Goal: Task Accomplishment & Management: Complete application form

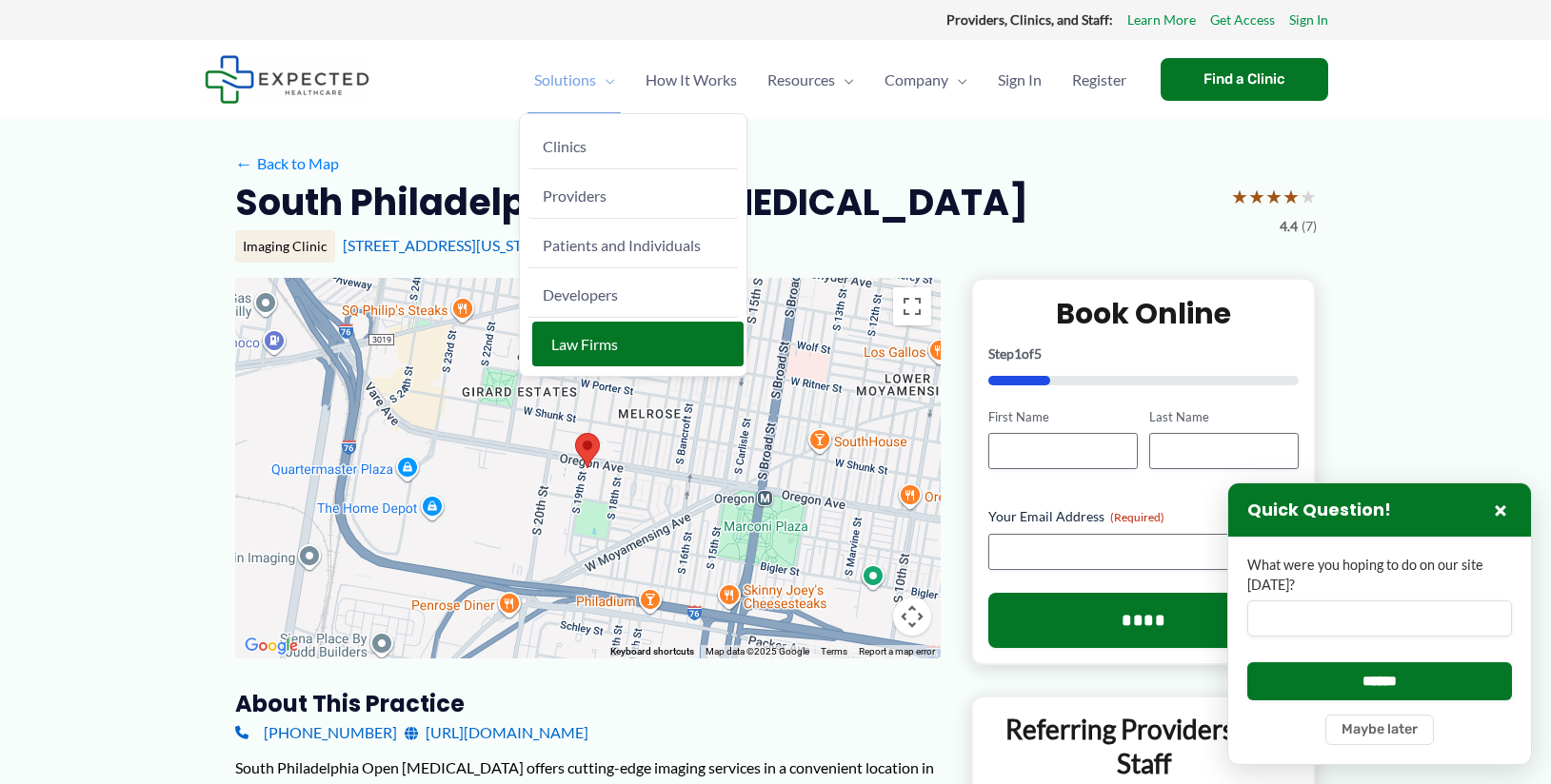
click at [584, 347] on span "Law Firms" at bounding box center [584, 343] width 66 height 19
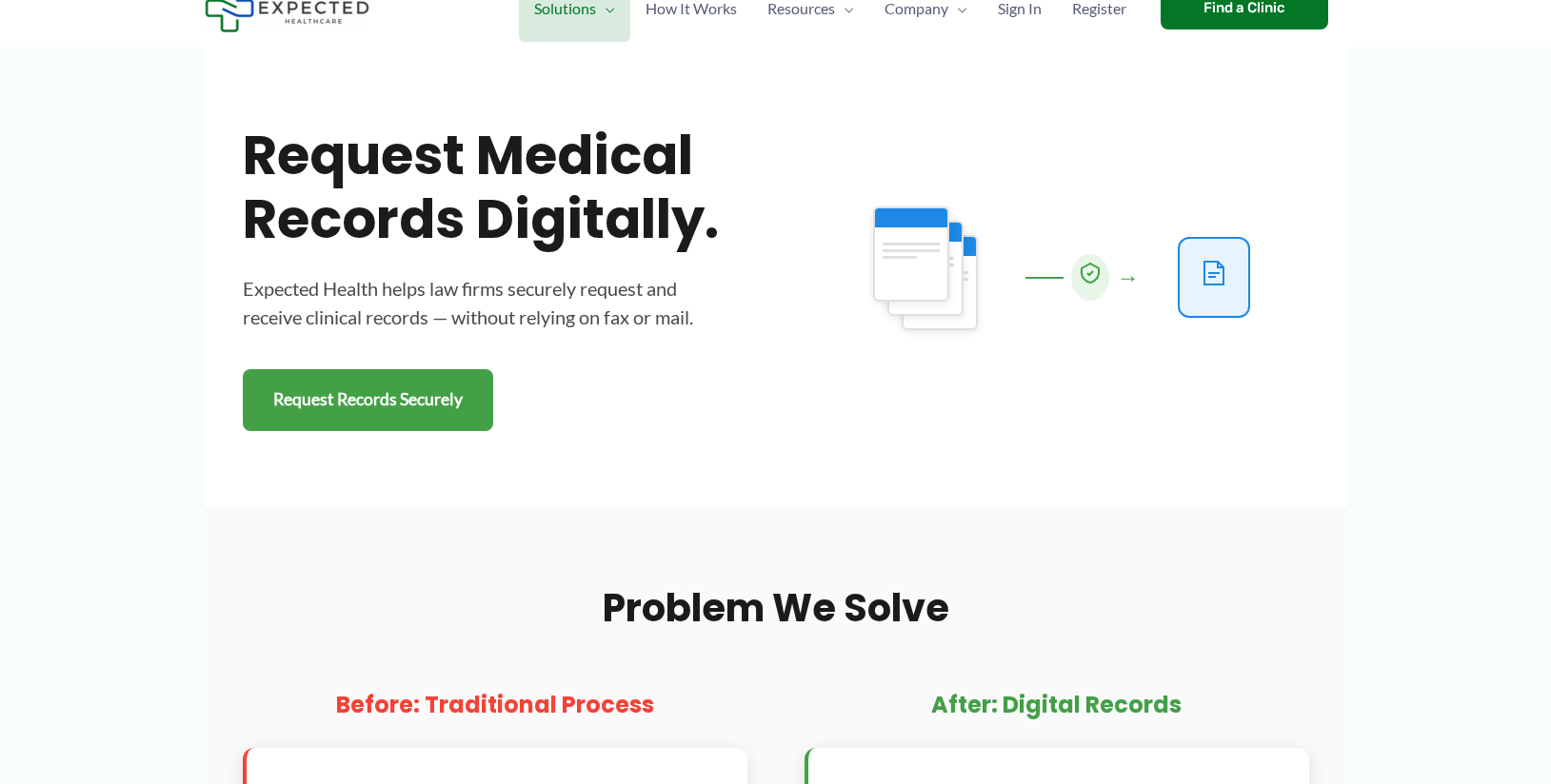
scroll to position [190, 0]
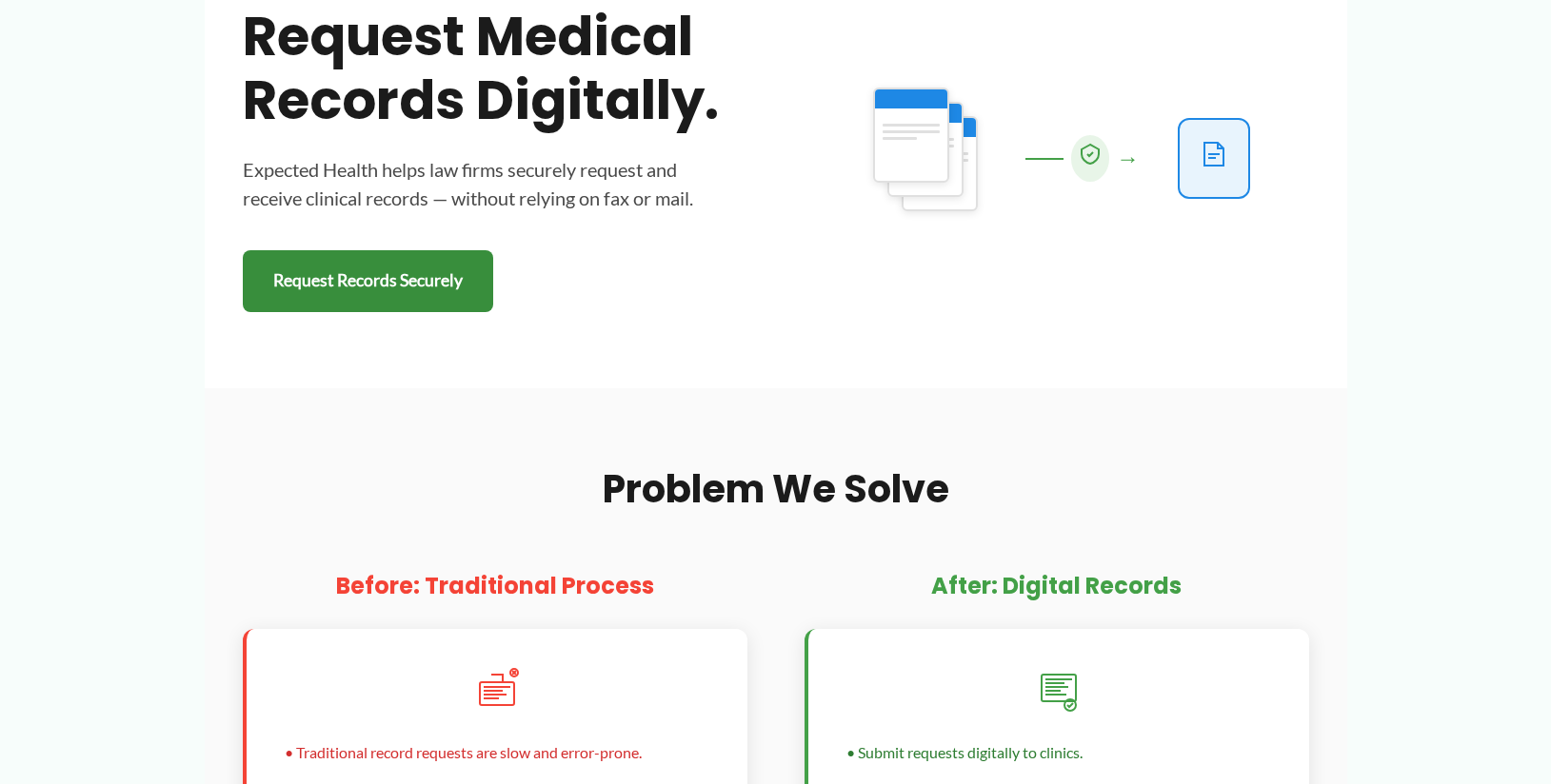
click at [374, 273] on link "Request Records Securely" at bounding box center [368, 281] width 251 height 61
click at [359, 291] on link "Request Records Securely" at bounding box center [368, 281] width 251 height 61
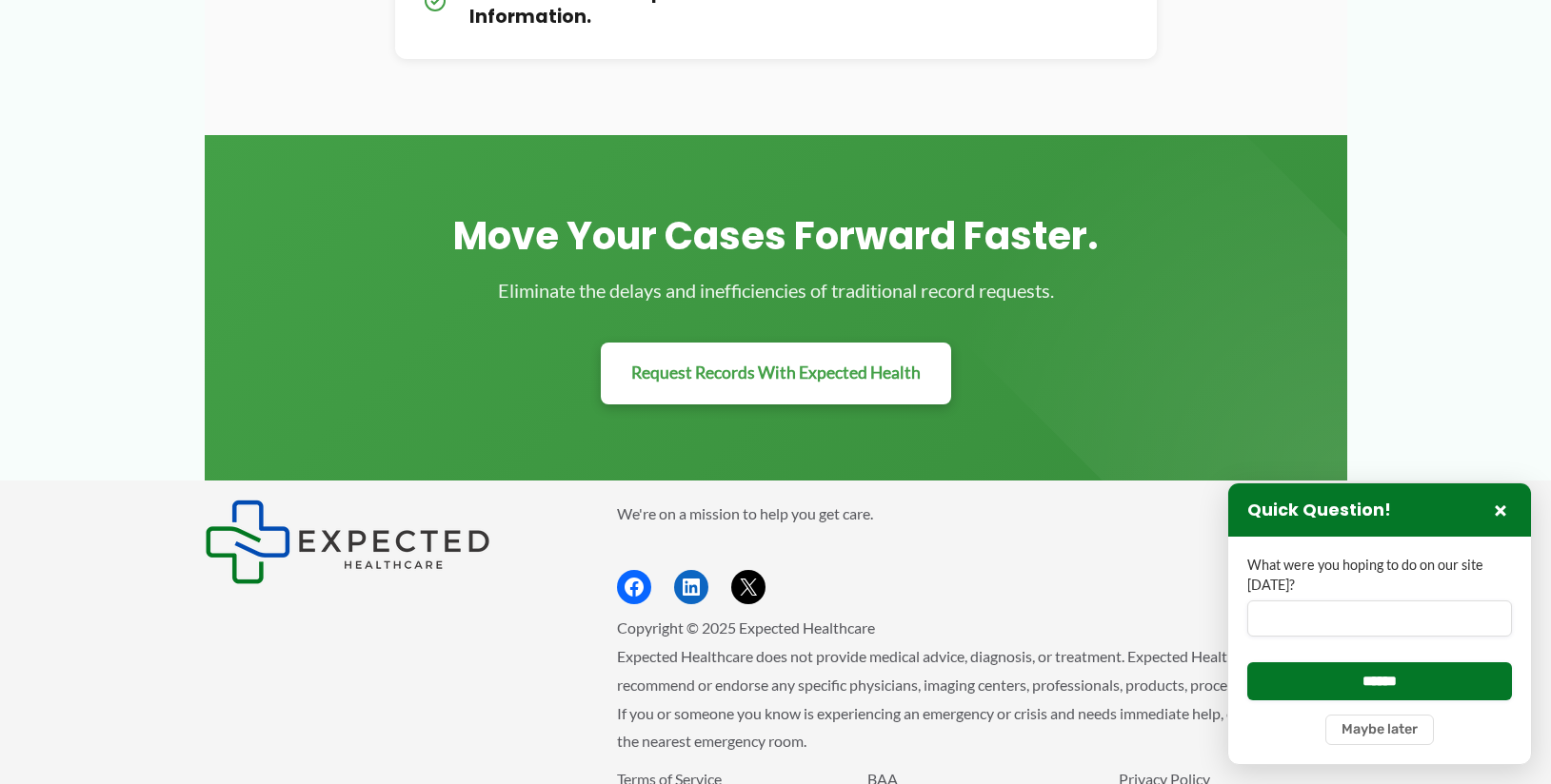
scroll to position [2298, 0]
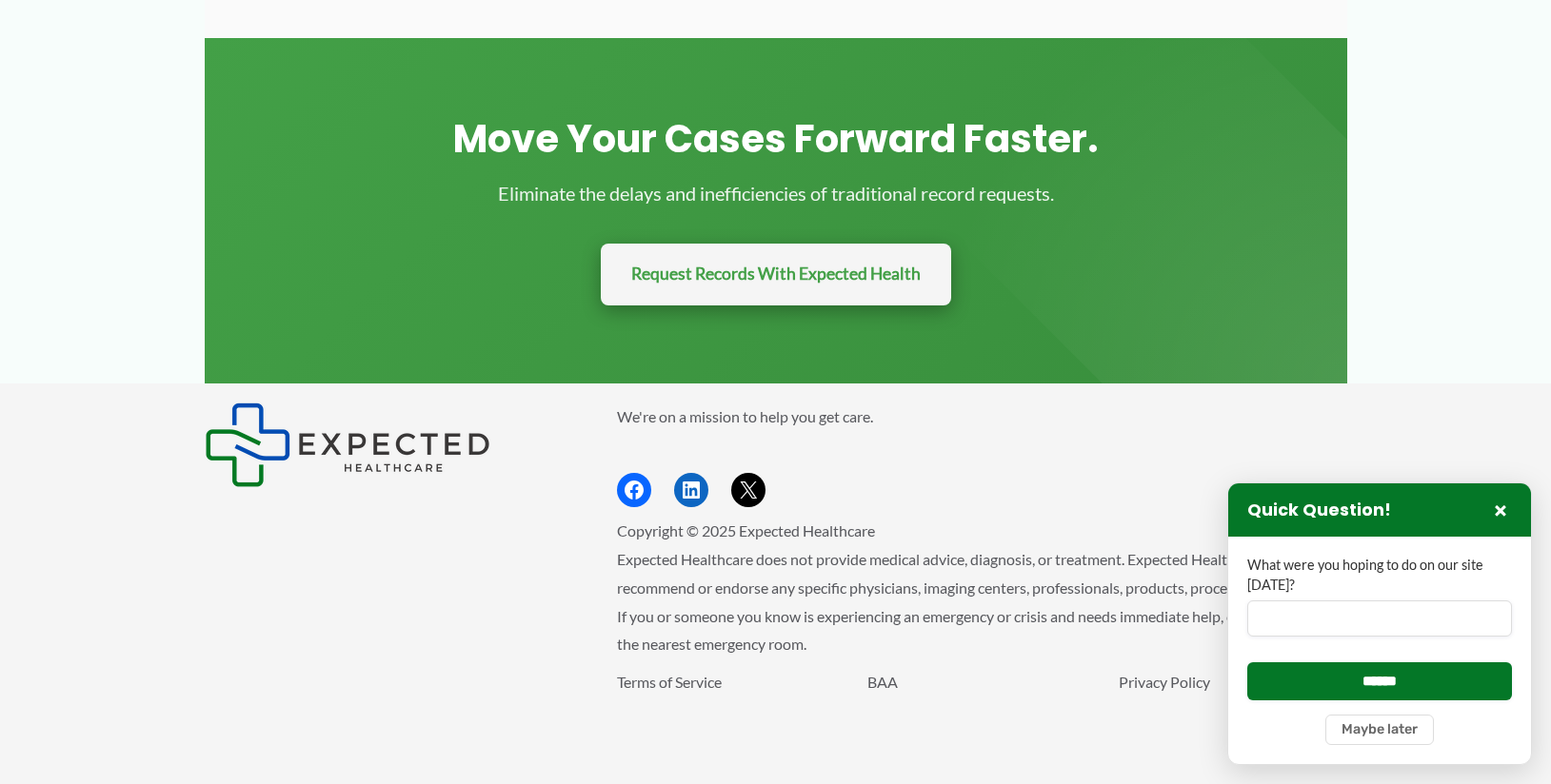
click at [700, 279] on link "Request Records With Expected Health" at bounding box center [776, 274] width 350 height 61
click at [667, 272] on link "Request Records With Expected Health" at bounding box center [776, 274] width 350 height 61
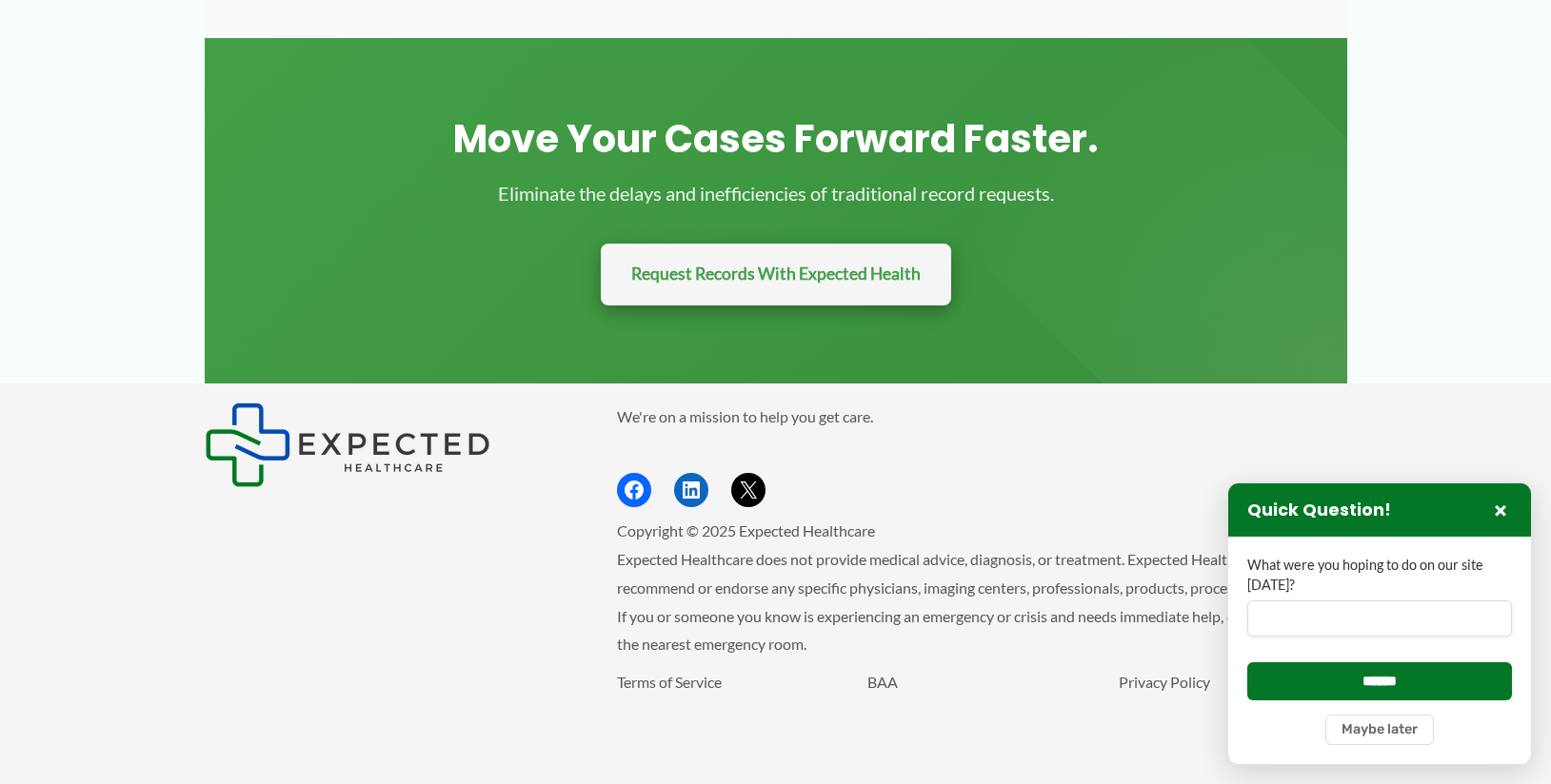
click at [667, 272] on link "Request Records With Expected Health" at bounding box center [776, 274] width 350 height 61
click at [669, 271] on link "Request Records With Expected Health" at bounding box center [776, 274] width 350 height 61
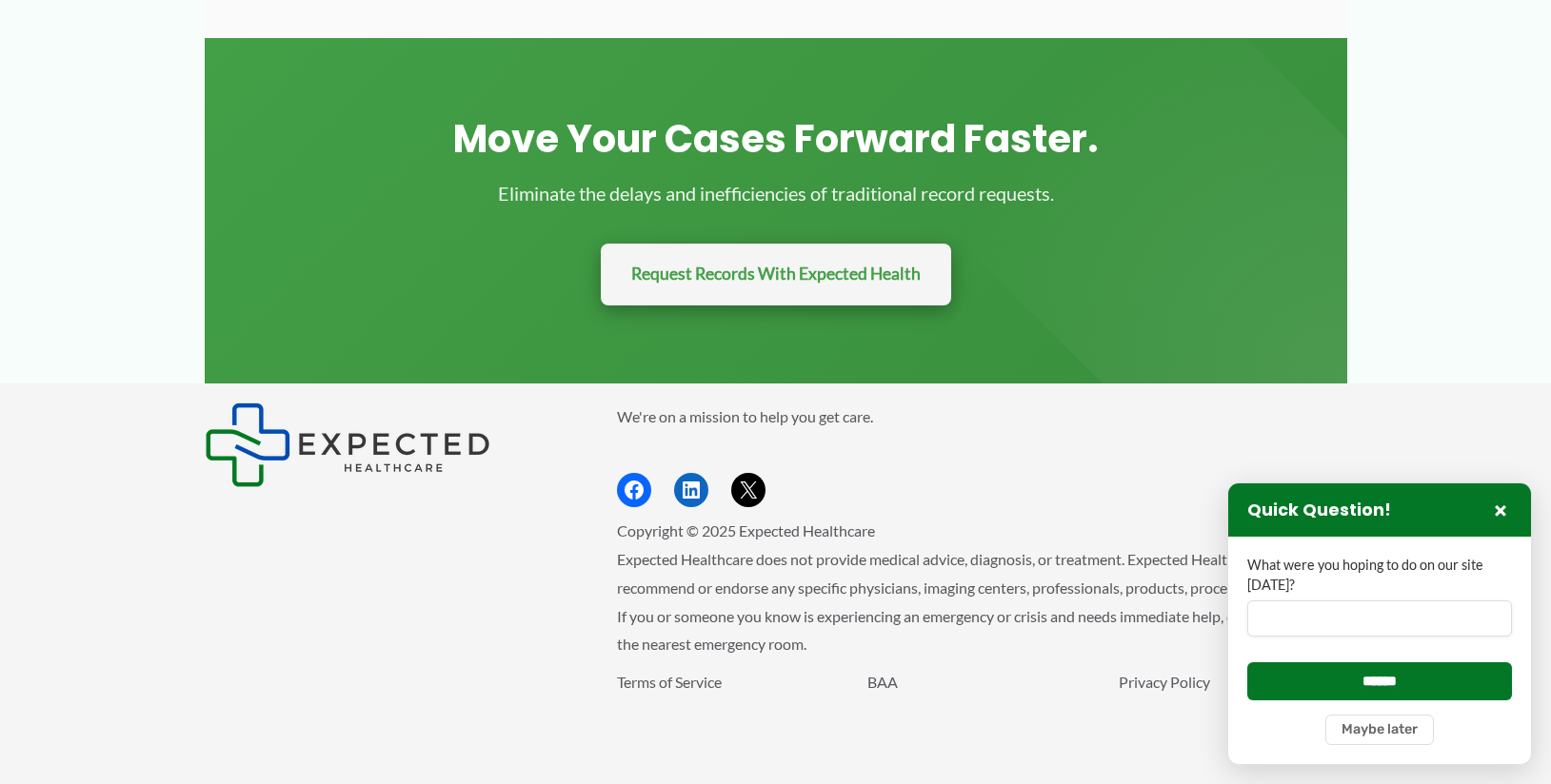
click at [669, 271] on link "Request Records With Expected Health" at bounding box center [776, 274] width 350 height 61
